Goal: Check status: Check status

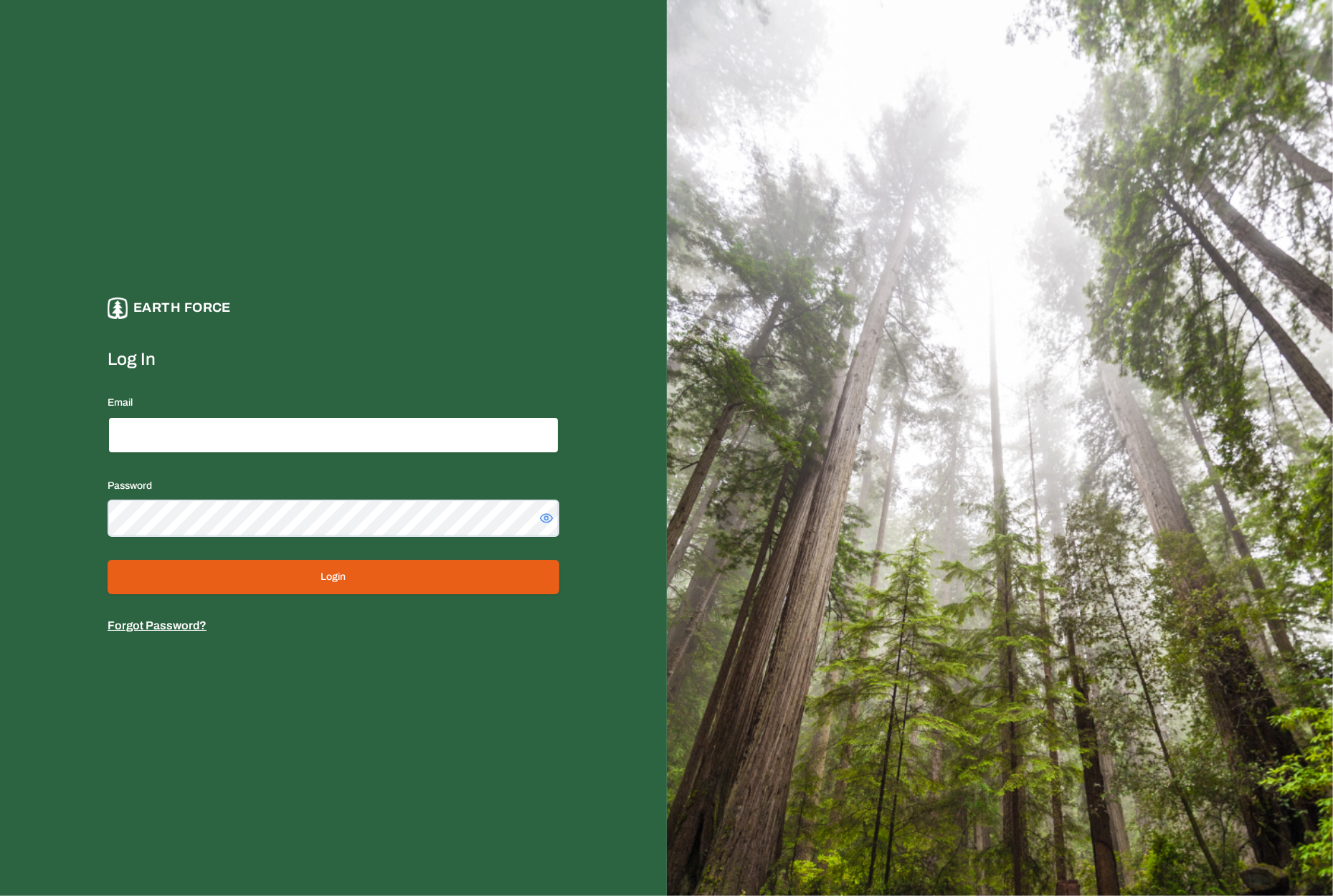
type input "**********"
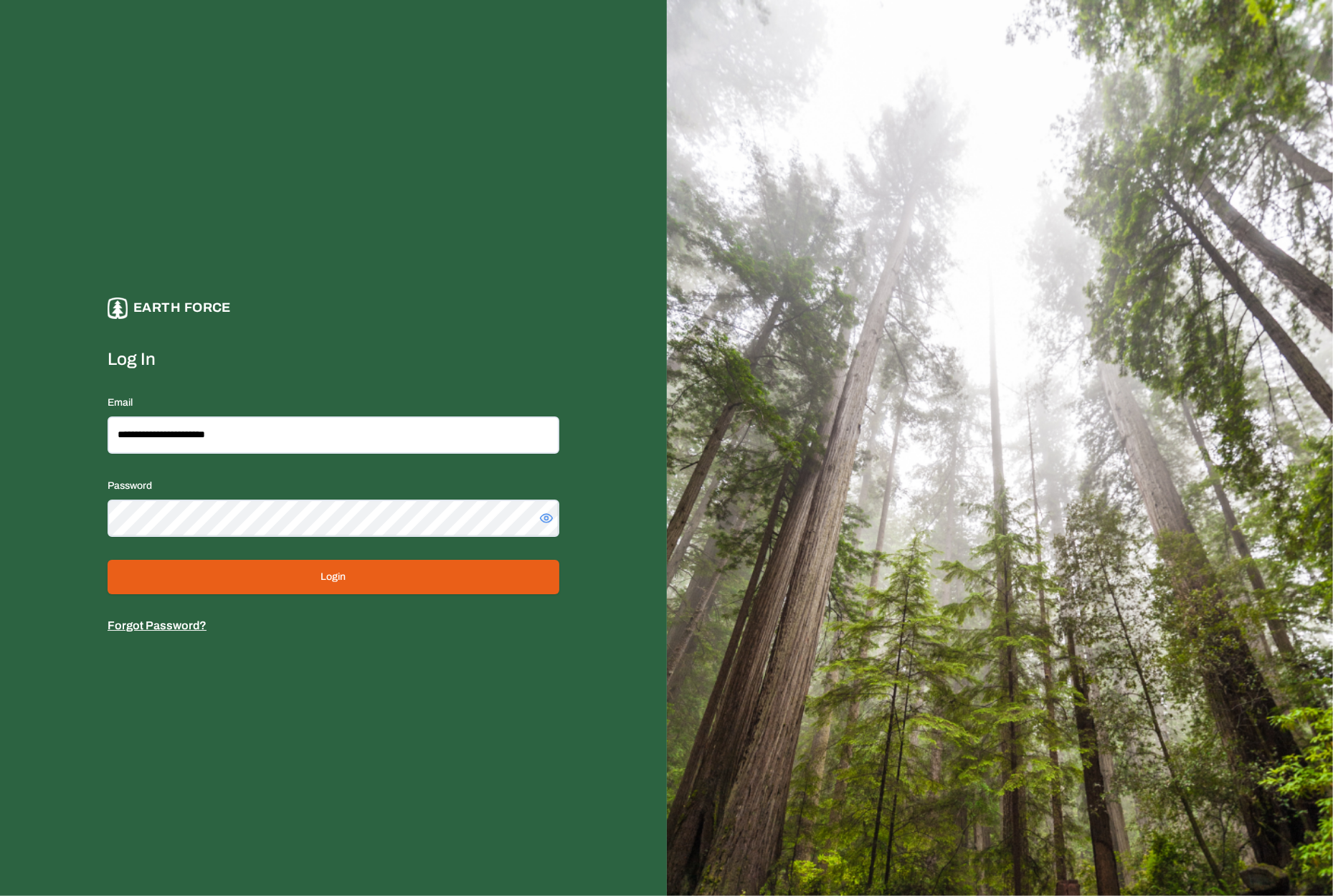
click at [322, 570] on button "Login" at bounding box center [333, 577] width 452 height 34
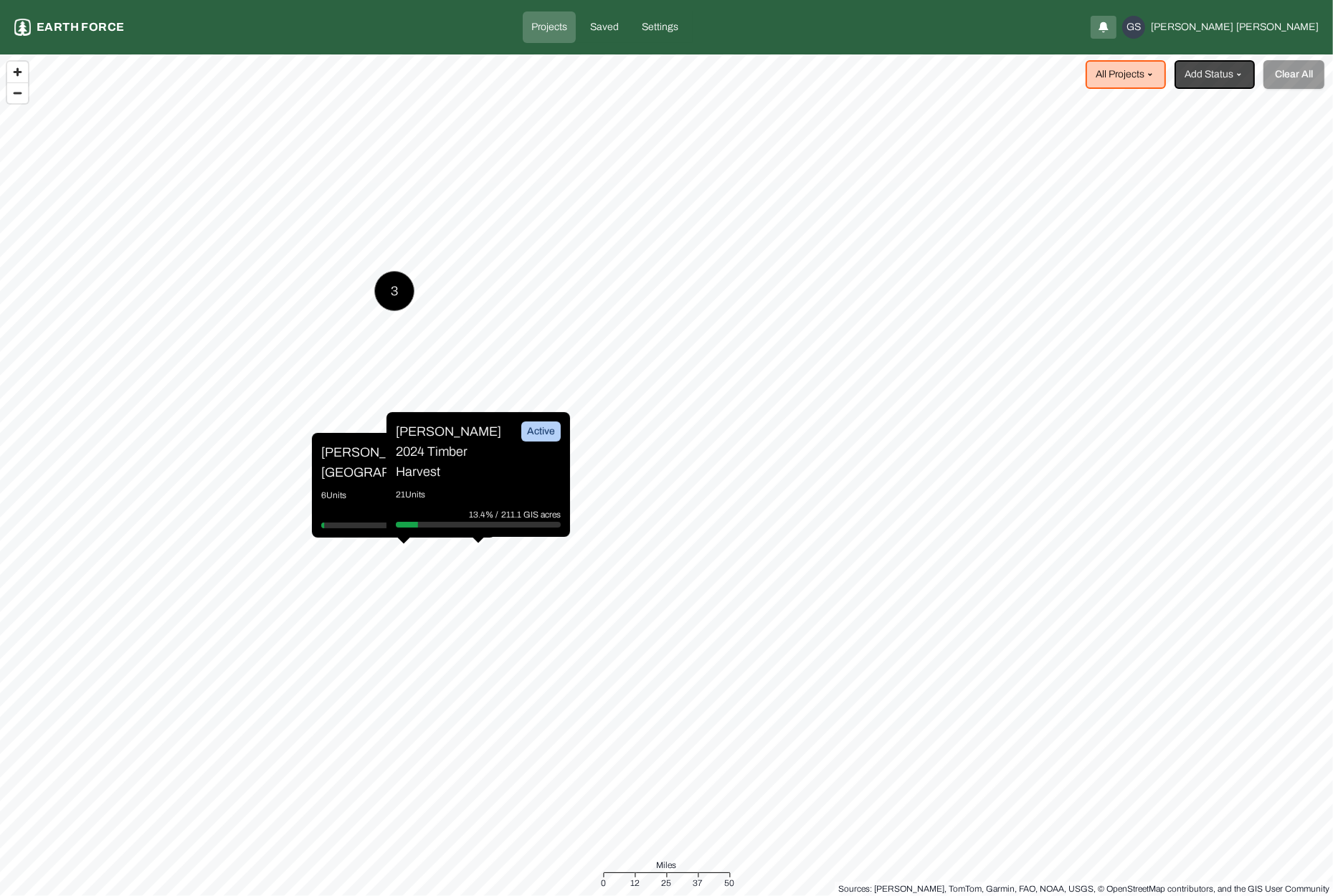
click at [356, 464] on p "[PERSON_NAME][GEOGRAPHIC_DATA]" at bounding box center [375, 462] width 108 height 40
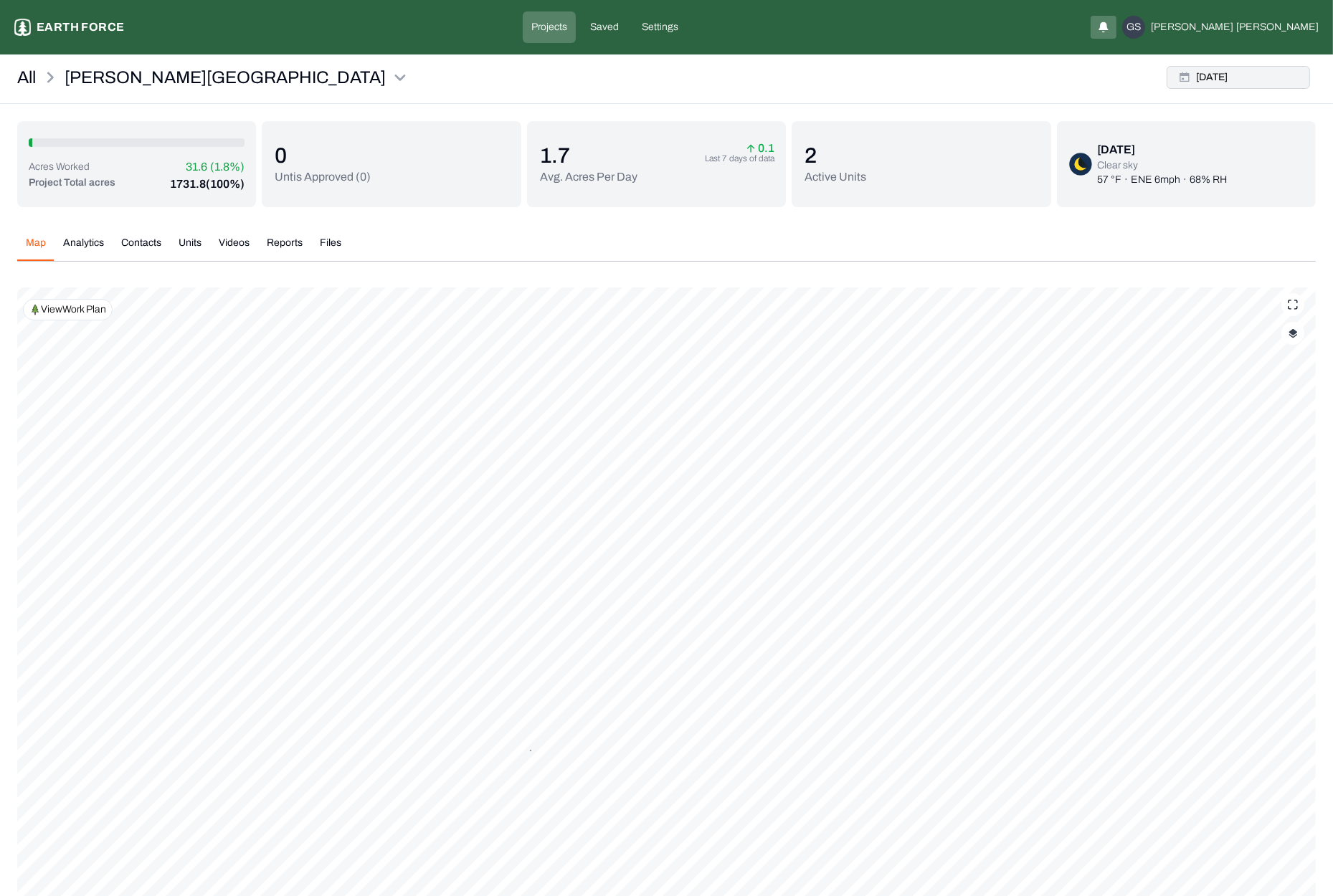
click at [1236, 83] on button "[DATE]" at bounding box center [1238, 77] width 144 height 23
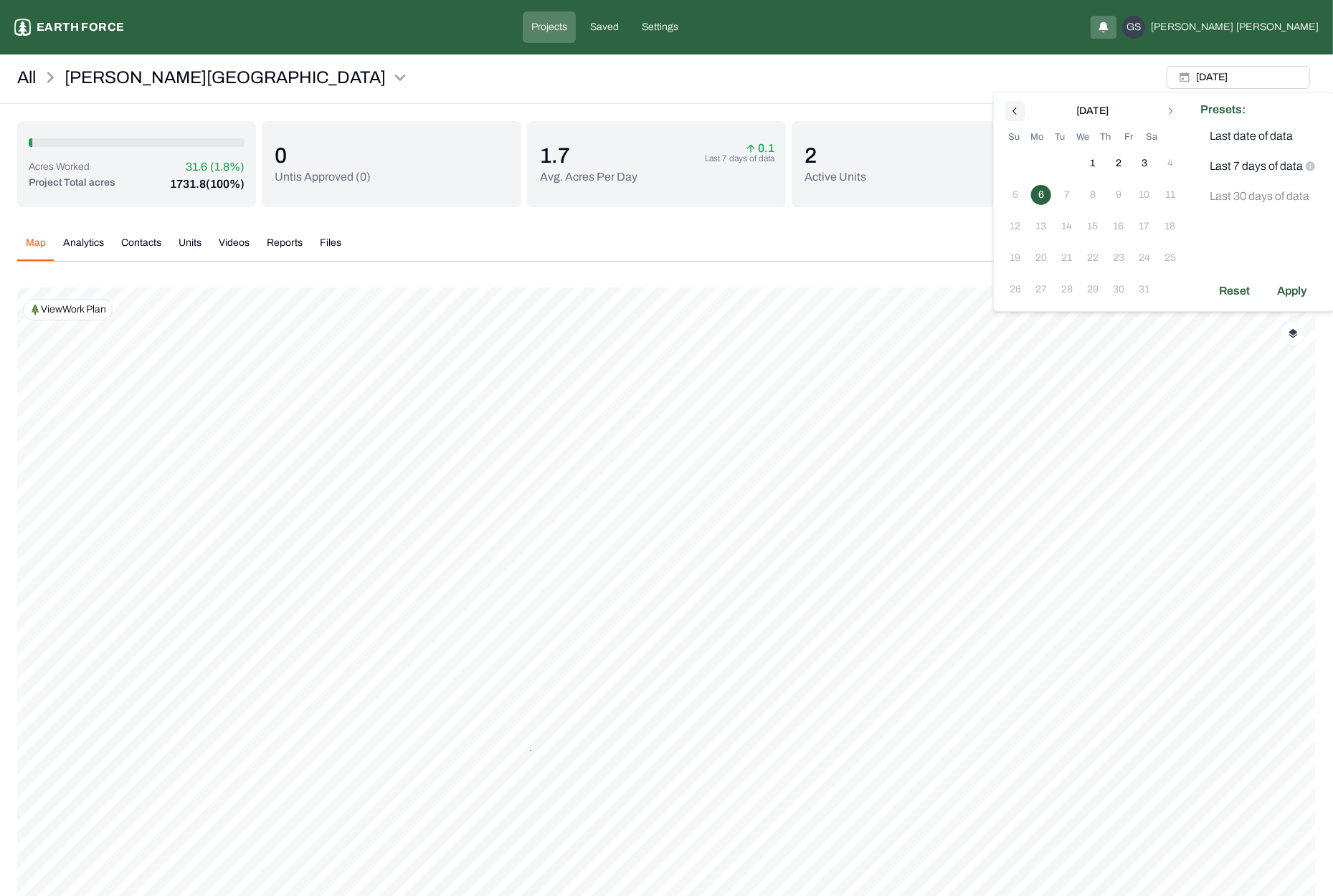
click at [1017, 108] on icon "Go to previous month" at bounding box center [1015, 111] width 11 height 11
click at [1015, 109] on div "[DATE]" at bounding box center [1093, 109] width 181 height 17
click at [1137, 62] on div "All [PERSON_NAME] Ranch [DATE]" at bounding box center [666, 82] width 1333 height 44
